Goal: Book appointment/travel/reservation

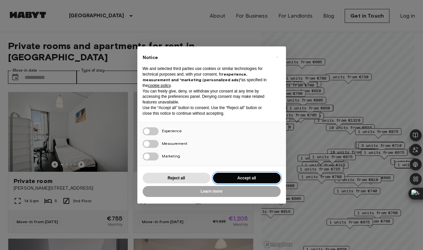
click at [234, 181] on button "Accept all" at bounding box center [247, 178] width 68 height 11
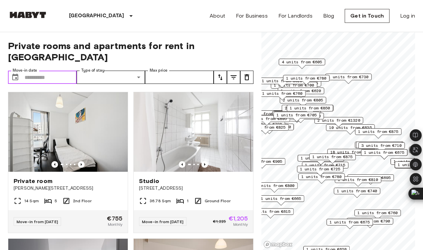
click at [51, 71] on input "Move-in date" at bounding box center [51, 77] width 52 height 13
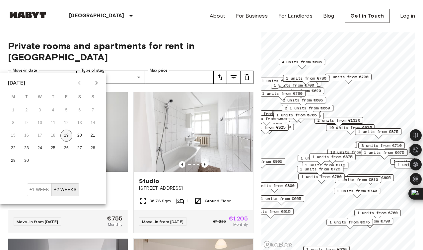
click at [68, 136] on button "19" at bounding box center [66, 136] width 12 height 12
type input "**********"
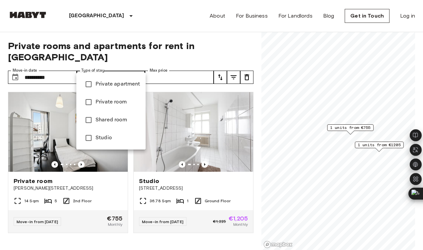
type input "**********"
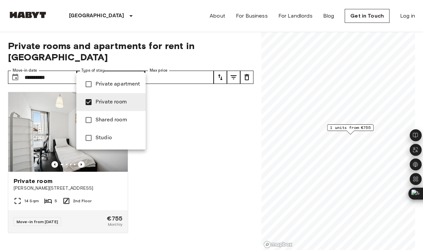
type input "**********"
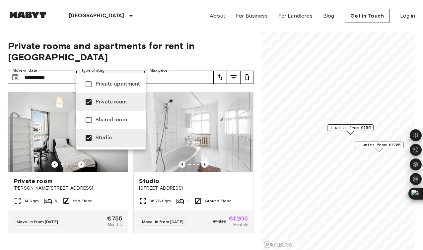
click at [99, 234] on div at bounding box center [211, 125] width 423 height 250
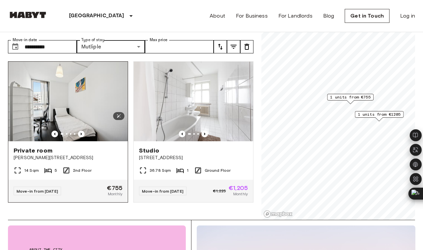
scroll to position [28, 0]
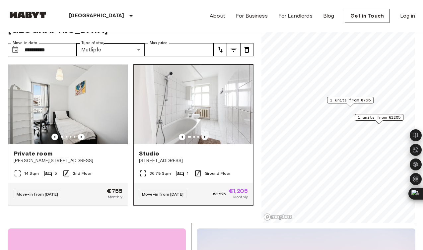
click at [205, 134] on icon "Previous image" at bounding box center [204, 137] width 7 height 7
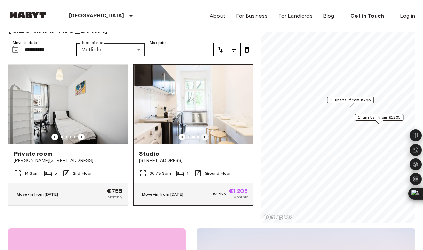
click at [205, 134] on icon "Previous image" at bounding box center [204, 137] width 7 height 7
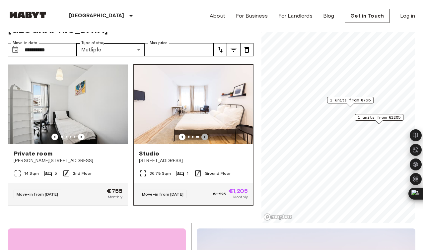
click at [205, 134] on icon "Previous image" at bounding box center [204, 137] width 7 height 7
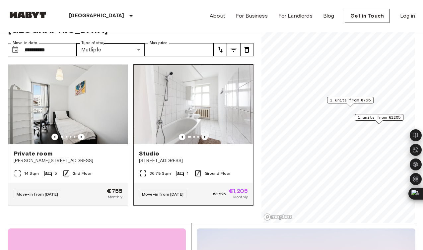
click at [205, 134] on icon "Previous image" at bounding box center [204, 137] width 7 height 7
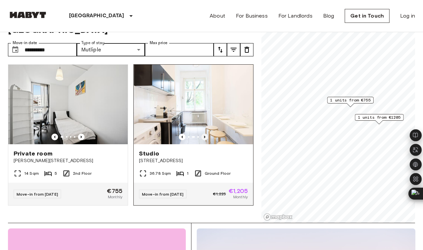
click at [205, 134] on icon "Previous image" at bounding box center [204, 137] width 7 height 7
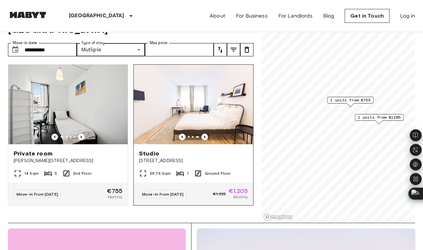
click at [205, 134] on icon "Previous image" at bounding box center [204, 137] width 7 height 7
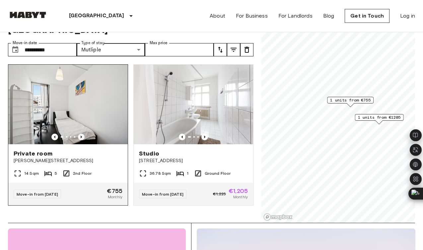
click at [82, 134] on icon "Previous image" at bounding box center [81, 137] width 7 height 7
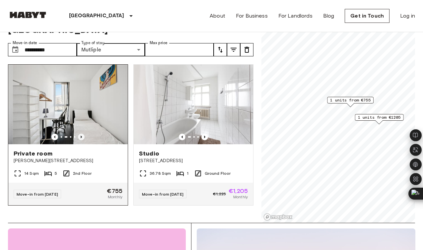
click at [82, 134] on icon "Previous image" at bounding box center [81, 137] width 7 height 7
